Goal: Entertainment & Leisure: Consume media (video, audio)

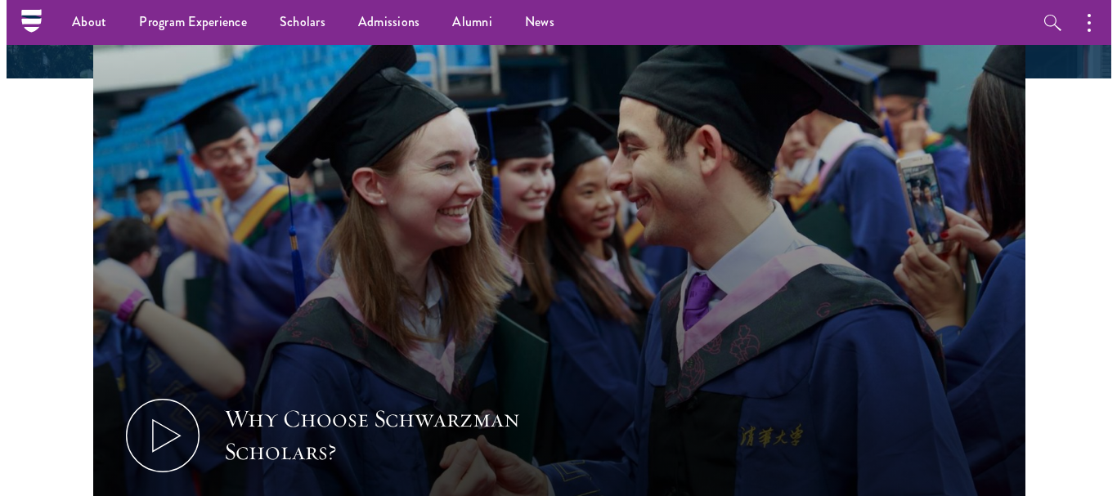
scroll to position [517, 0]
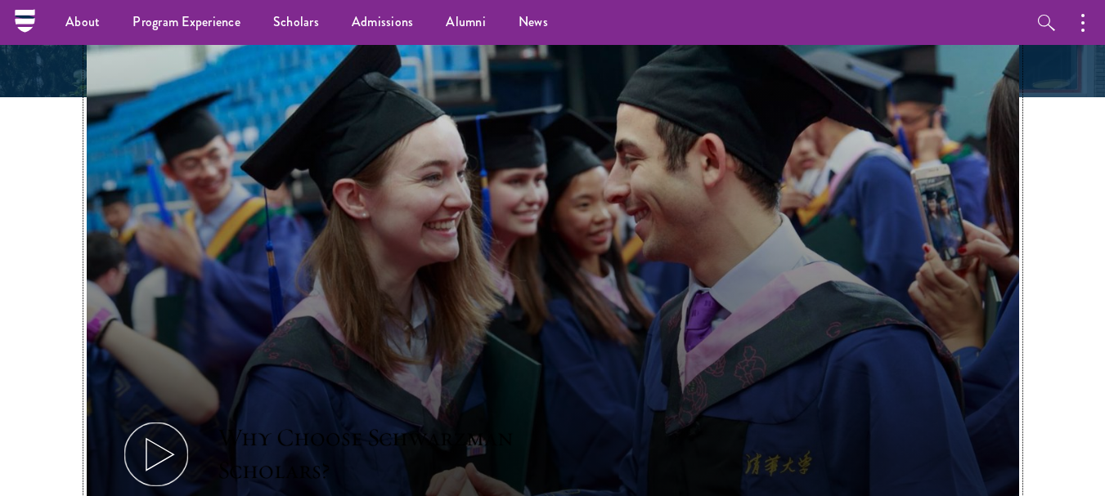
click at [165, 418] on icon at bounding box center [156, 455] width 74 height 74
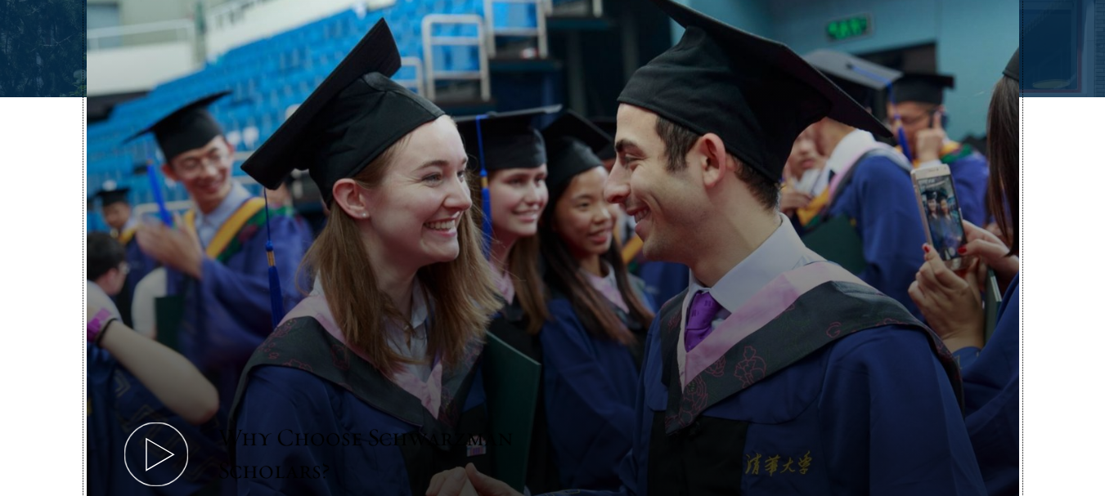
click at [156, 419] on icon at bounding box center [156, 455] width 74 height 74
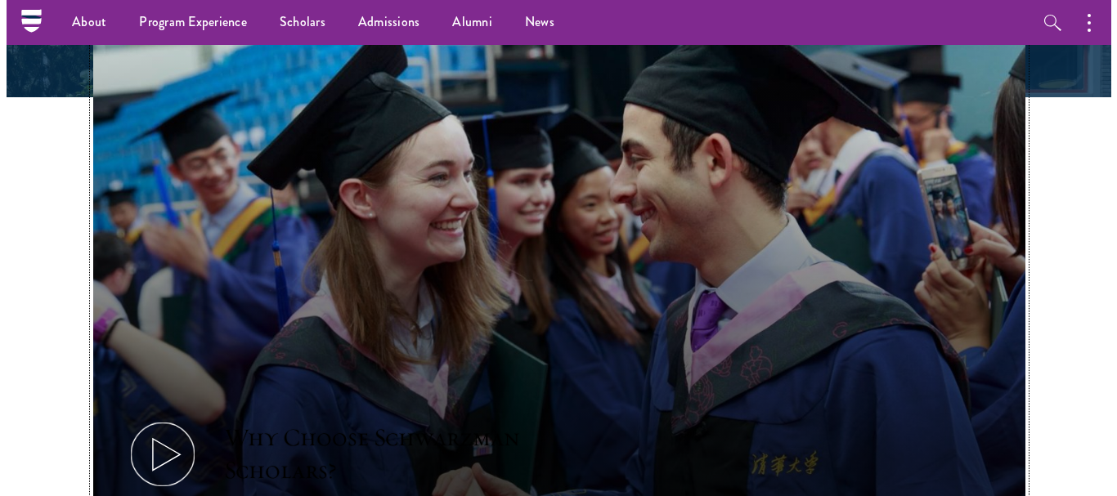
scroll to position [517, 0]
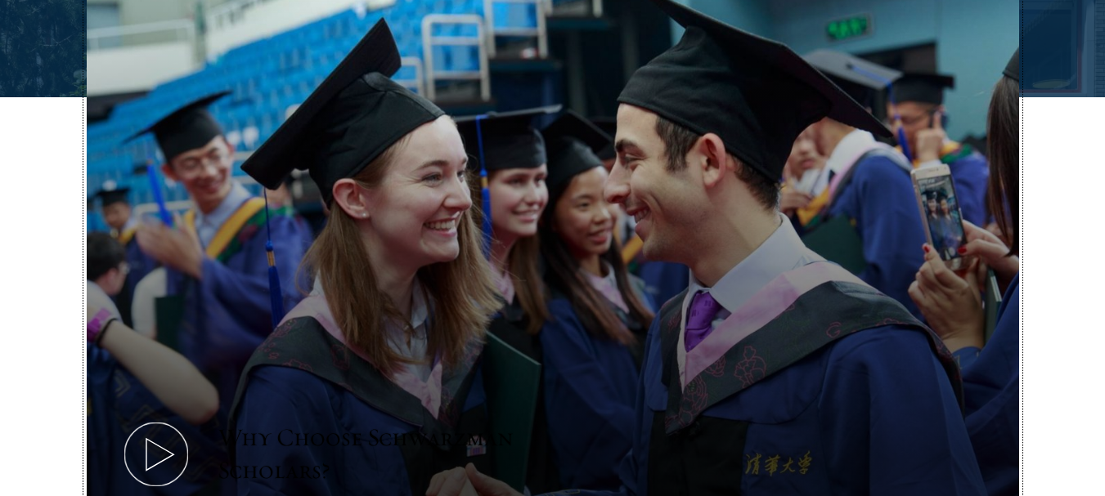
click at [87, 0] on button "Why Choose Schwarzman Scholars?" at bounding box center [553, 261] width 932 height 524
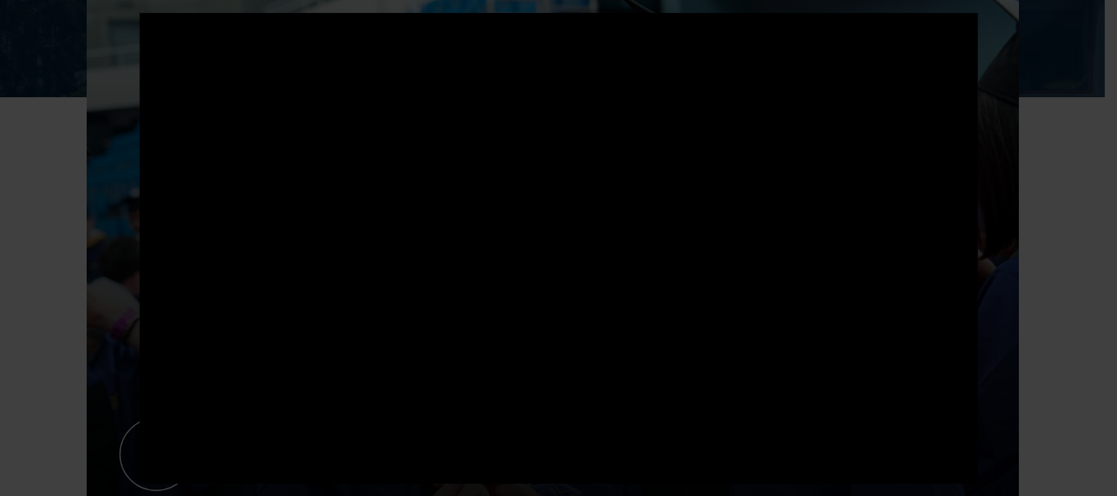
click at [561, 202] on div at bounding box center [559, 247] width 838 height 471
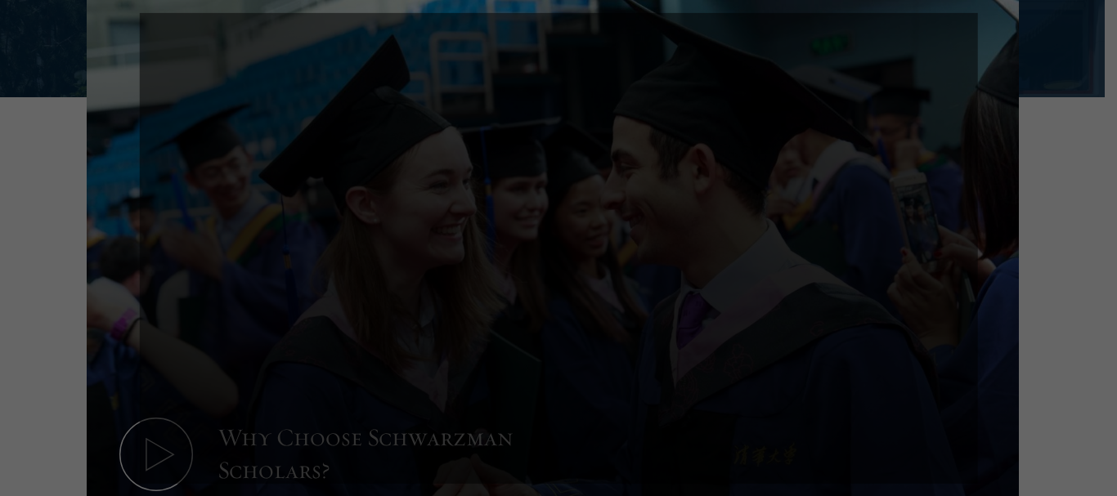
click at [561, 201] on div at bounding box center [559, 247] width 838 height 471
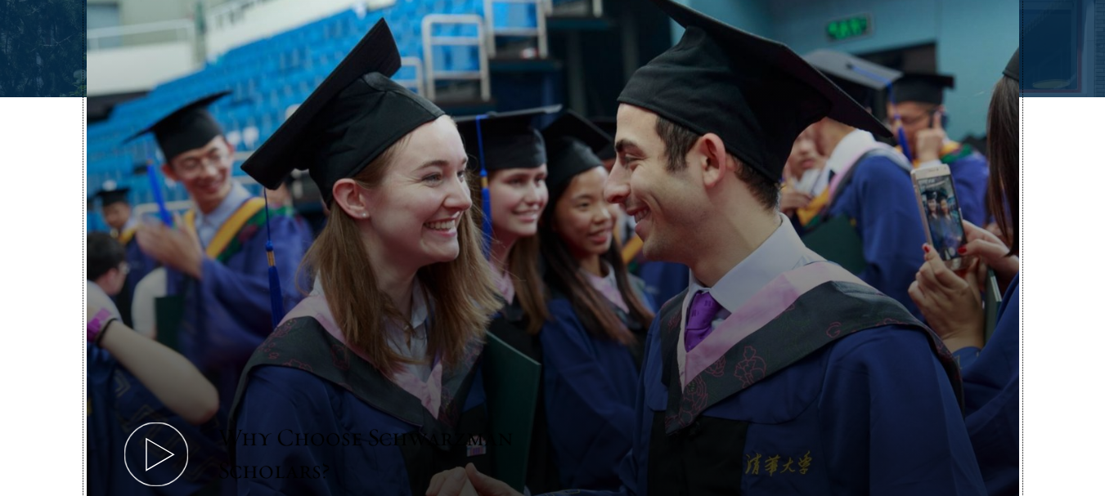
click at [561, 201] on button "Why Choose Schwarzman Scholars?" at bounding box center [553, 261] width 932 height 524
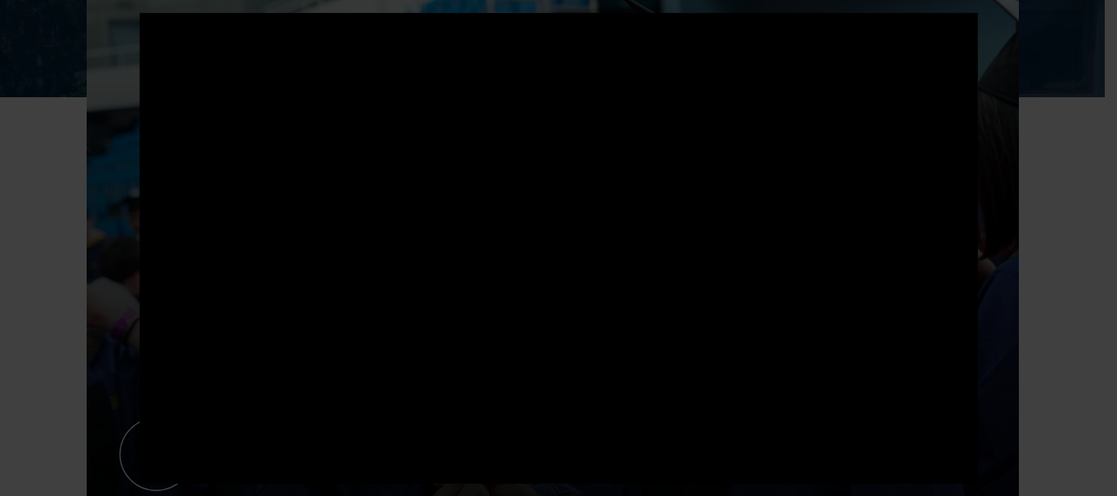
click at [561, 201] on div at bounding box center [559, 247] width 838 height 471
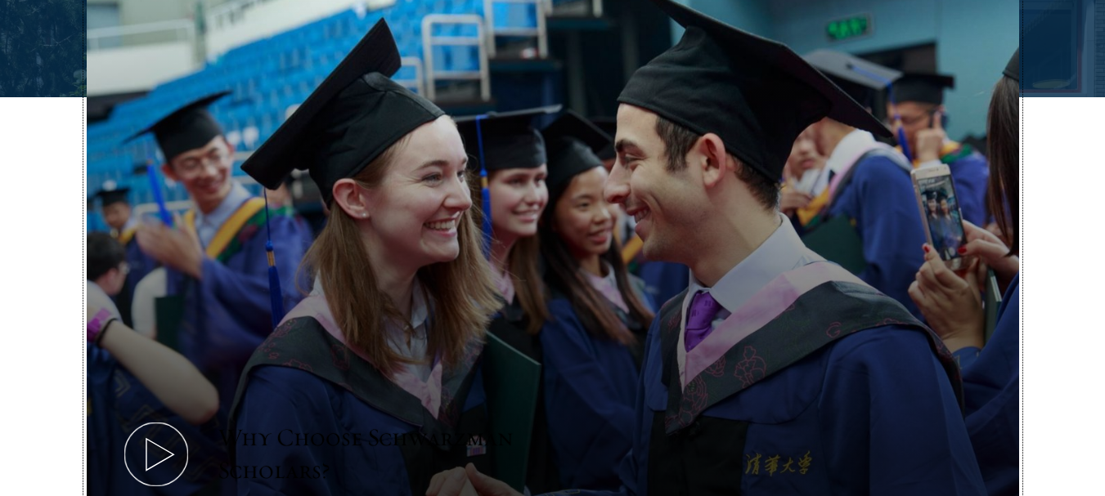
click at [182, 427] on icon at bounding box center [156, 455] width 74 height 74
